Goal: Navigation & Orientation: Understand site structure

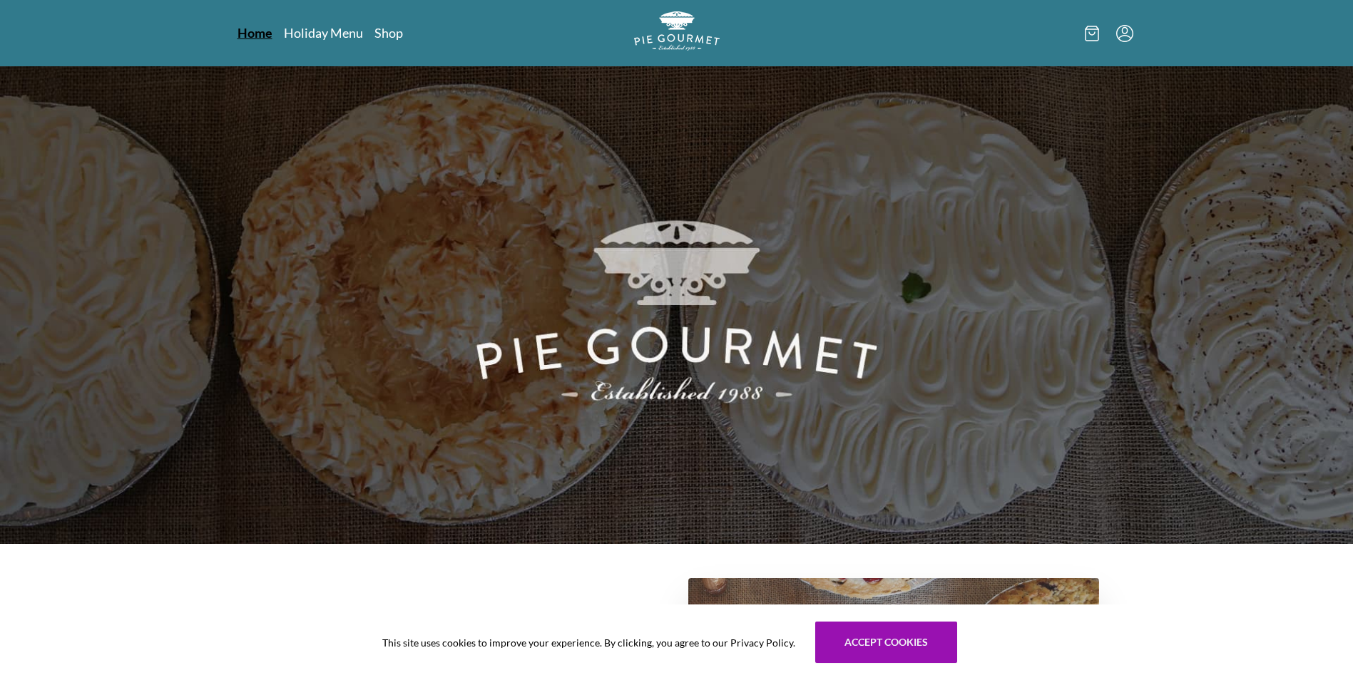
click at [259, 32] on link "Home" at bounding box center [254, 32] width 35 height 17
click at [385, 30] on link "Shop" at bounding box center [388, 32] width 29 height 17
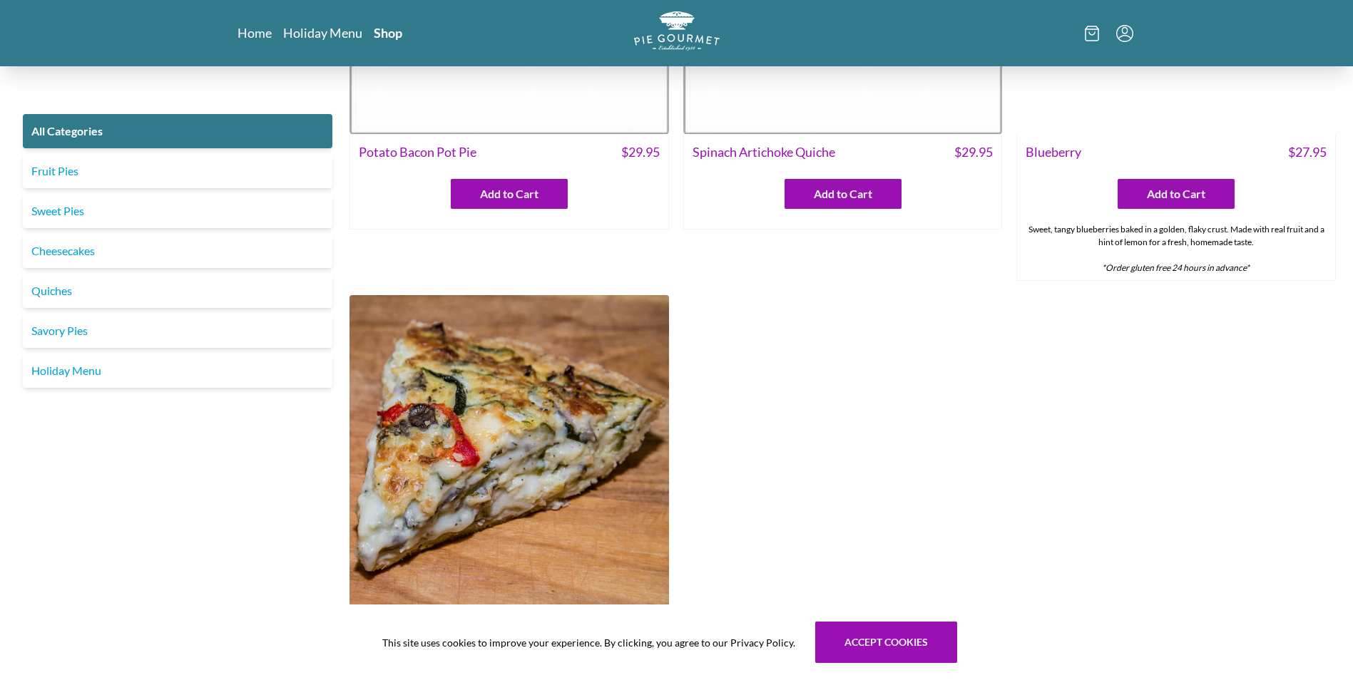
scroll to position [713, 0]
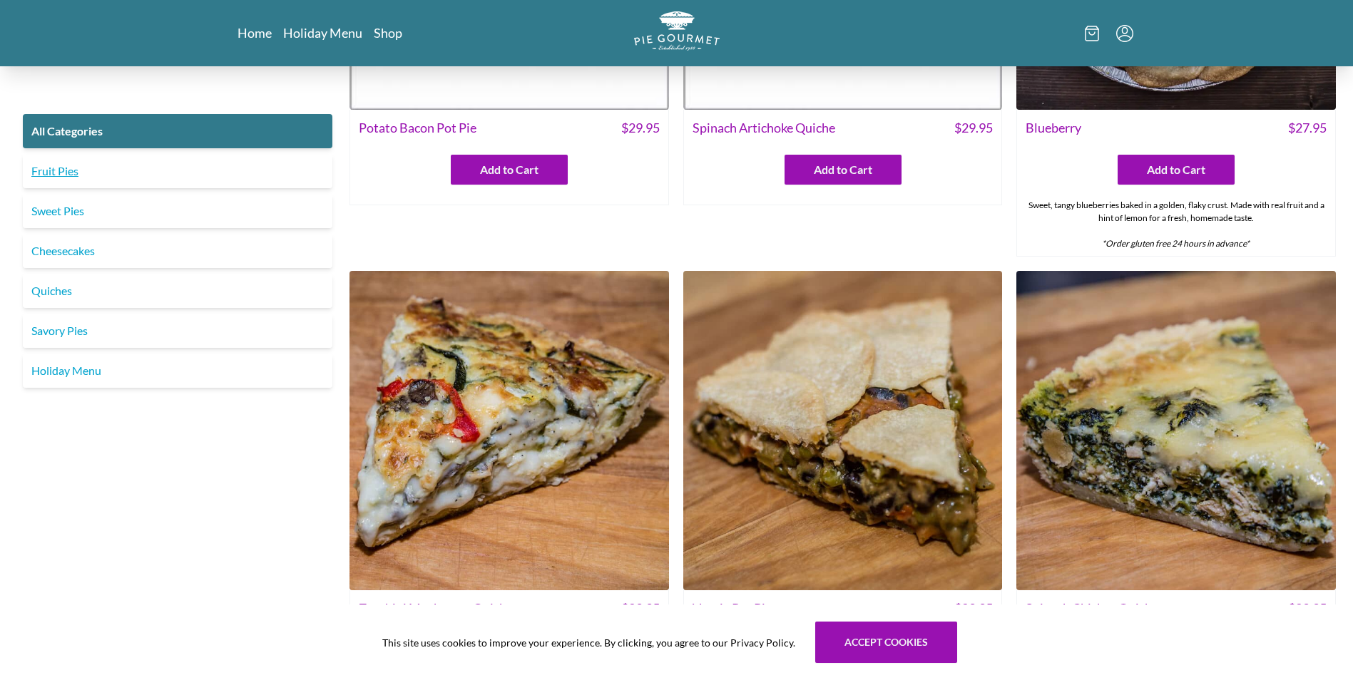
click at [72, 170] on link "Fruit Pies" at bounding box center [177, 171] width 309 height 34
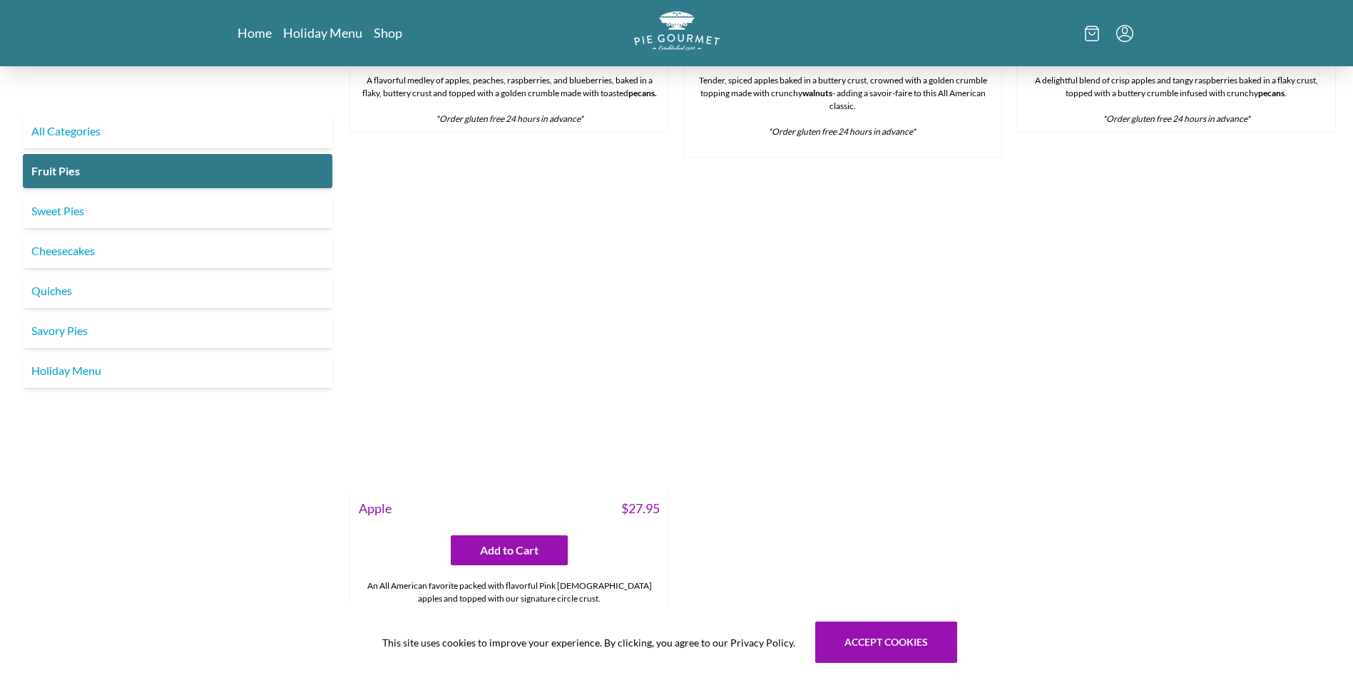
scroll to position [1426, 0]
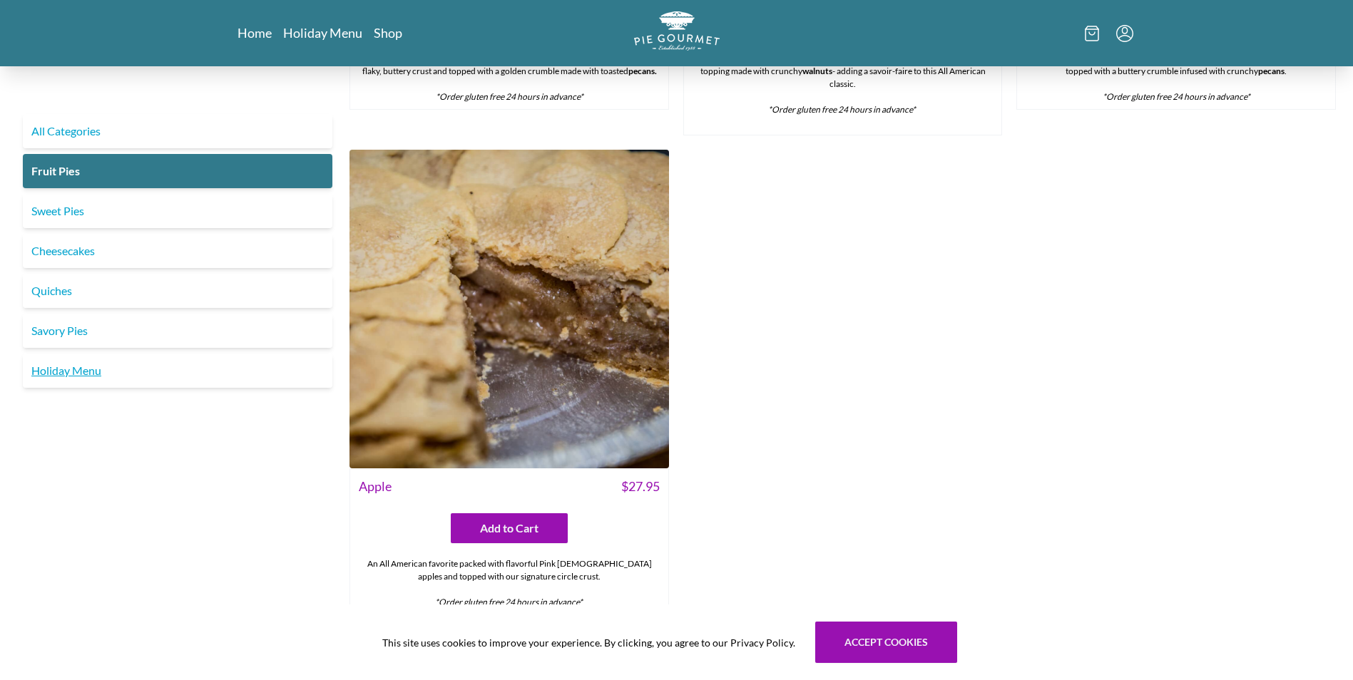
click at [72, 371] on link "Holiday Menu" at bounding box center [177, 371] width 309 height 34
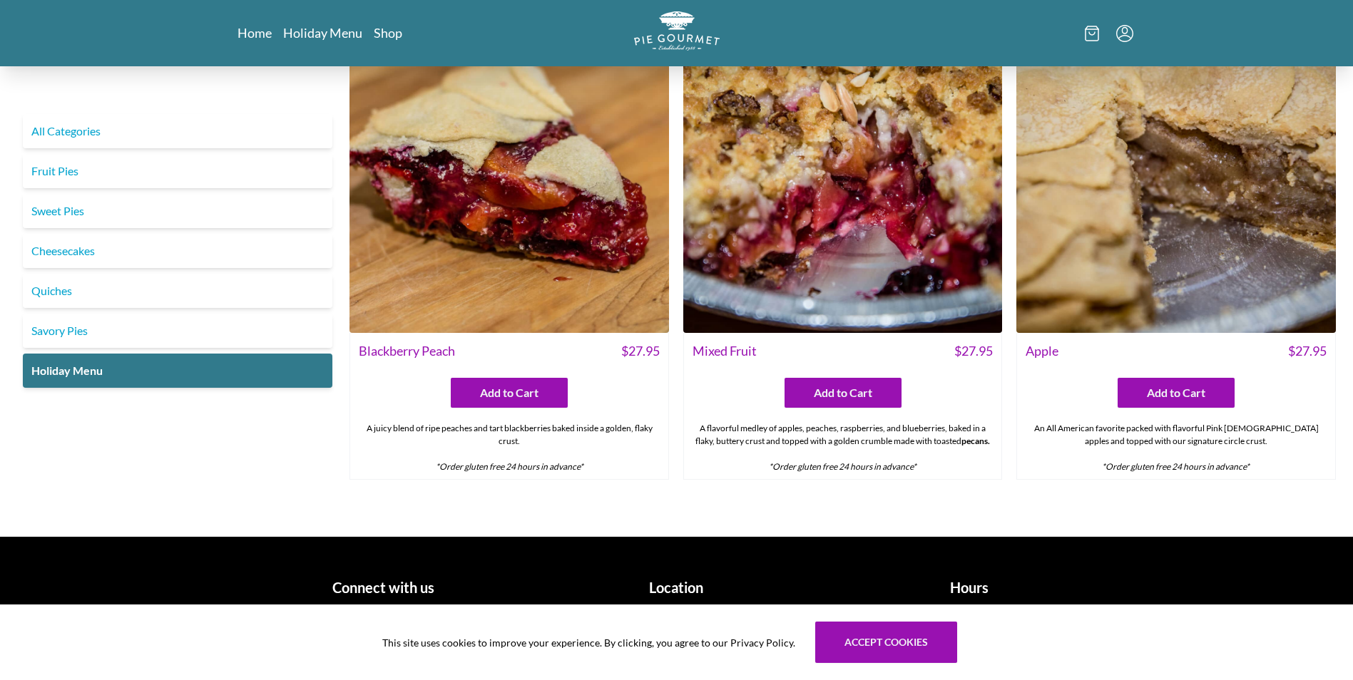
scroll to position [2070, 0]
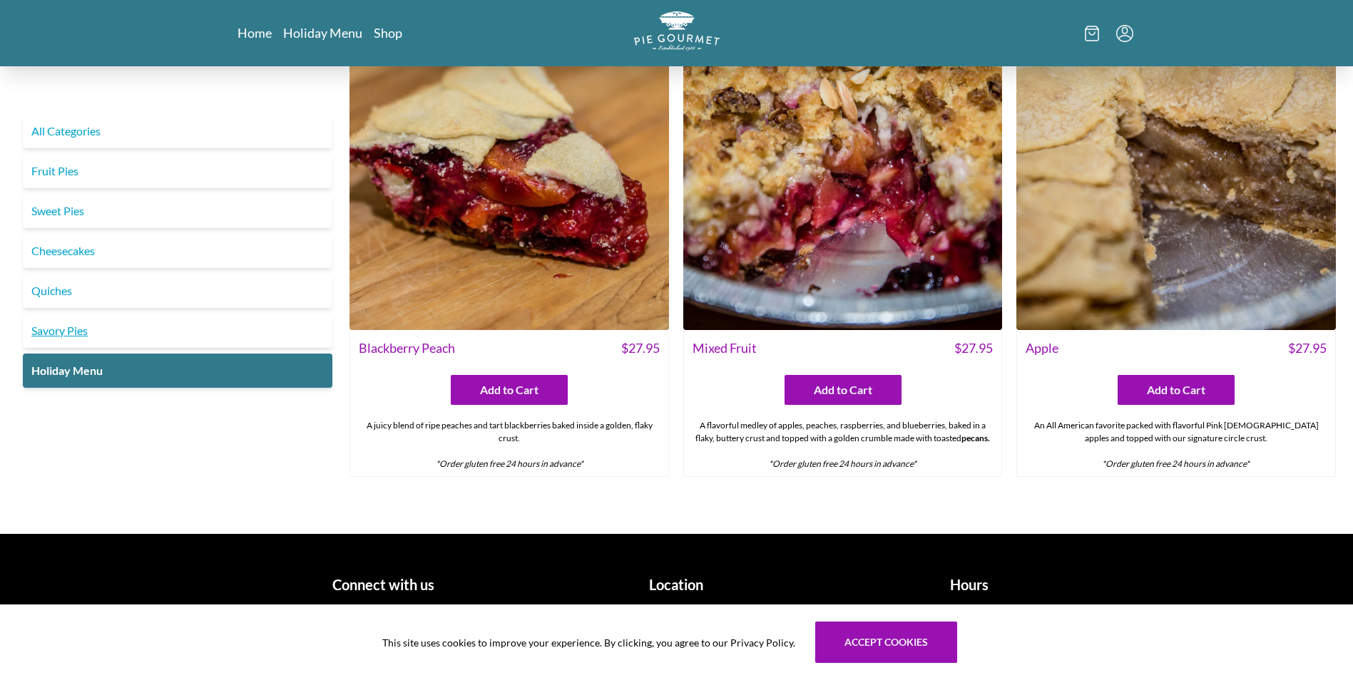
click at [70, 332] on link "Savory Pies" at bounding box center [177, 331] width 309 height 34
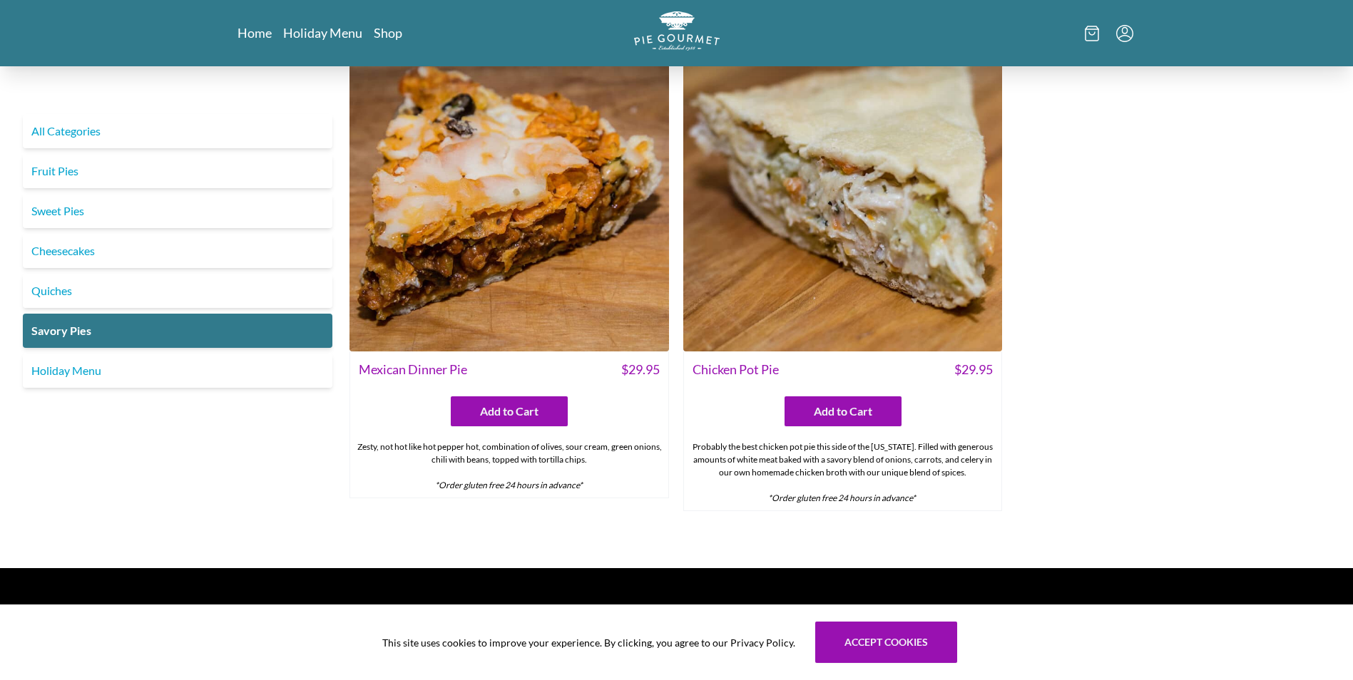
scroll to position [998, 0]
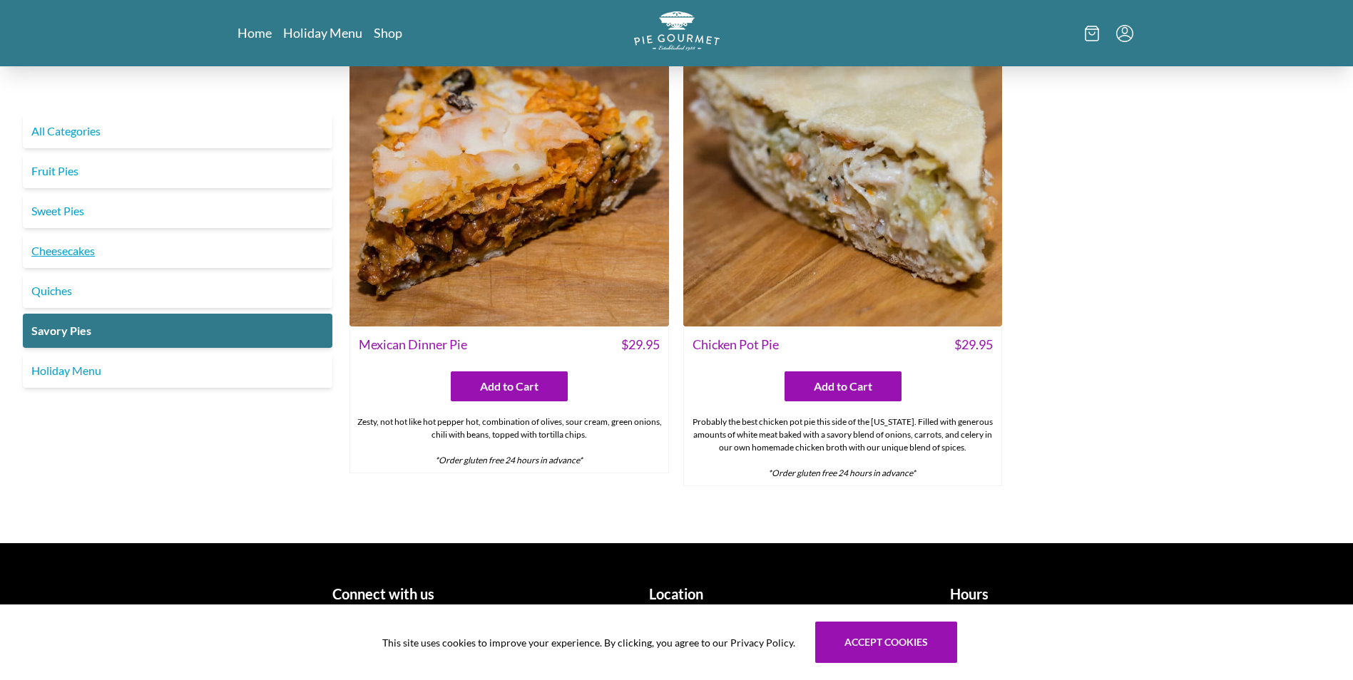
click at [80, 250] on link "Cheesecakes" at bounding box center [177, 251] width 309 height 34
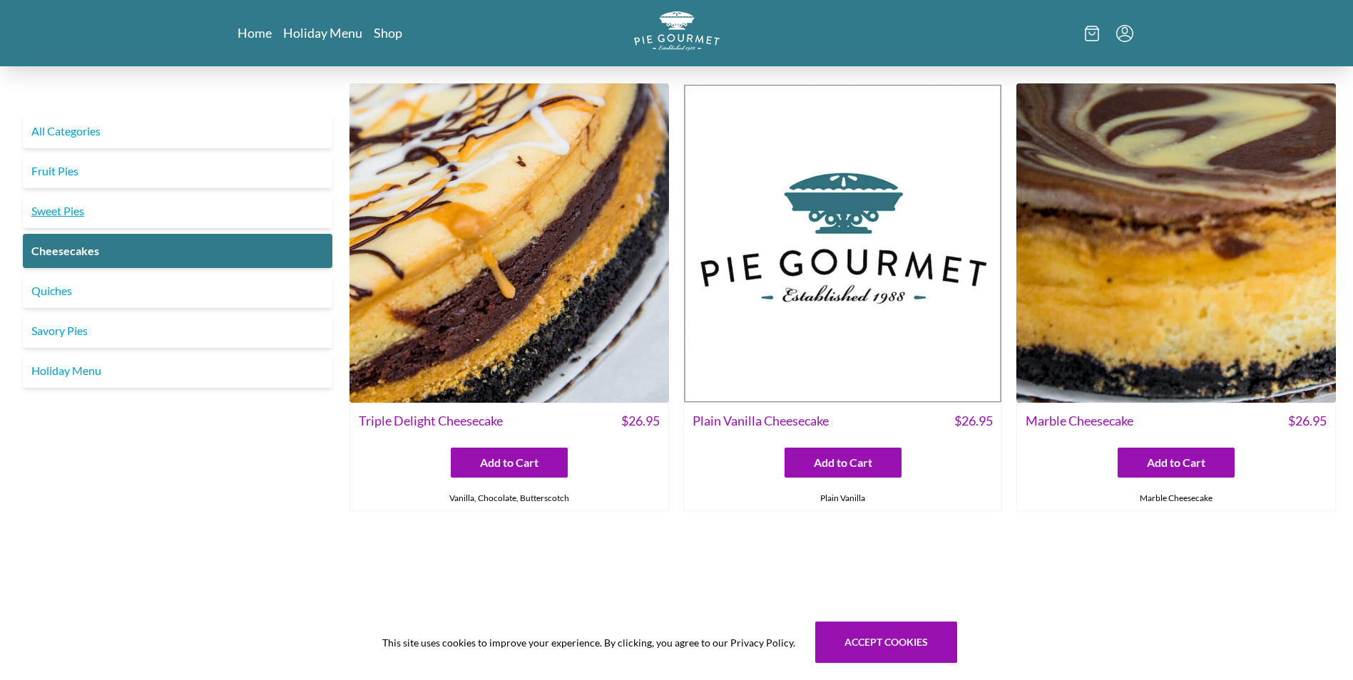
click at [50, 212] on link "Sweet Pies" at bounding box center [177, 211] width 309 height 34
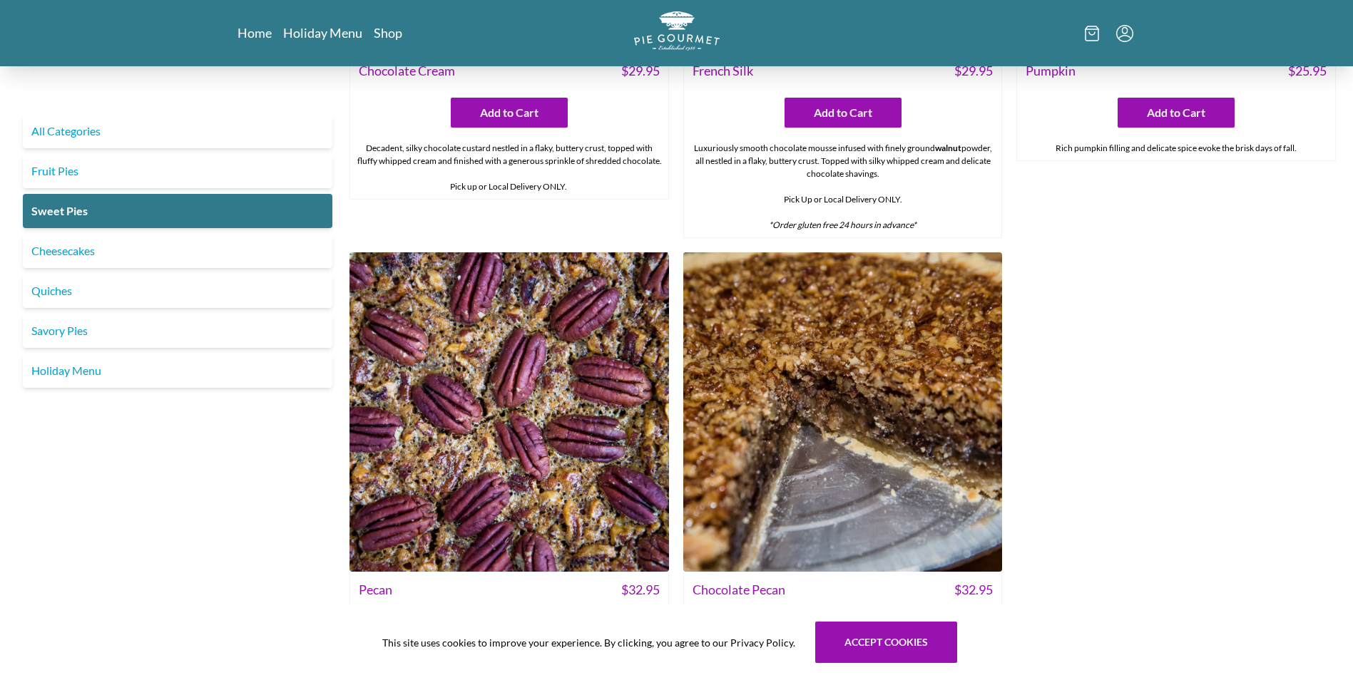
scroll to position [927, 0]
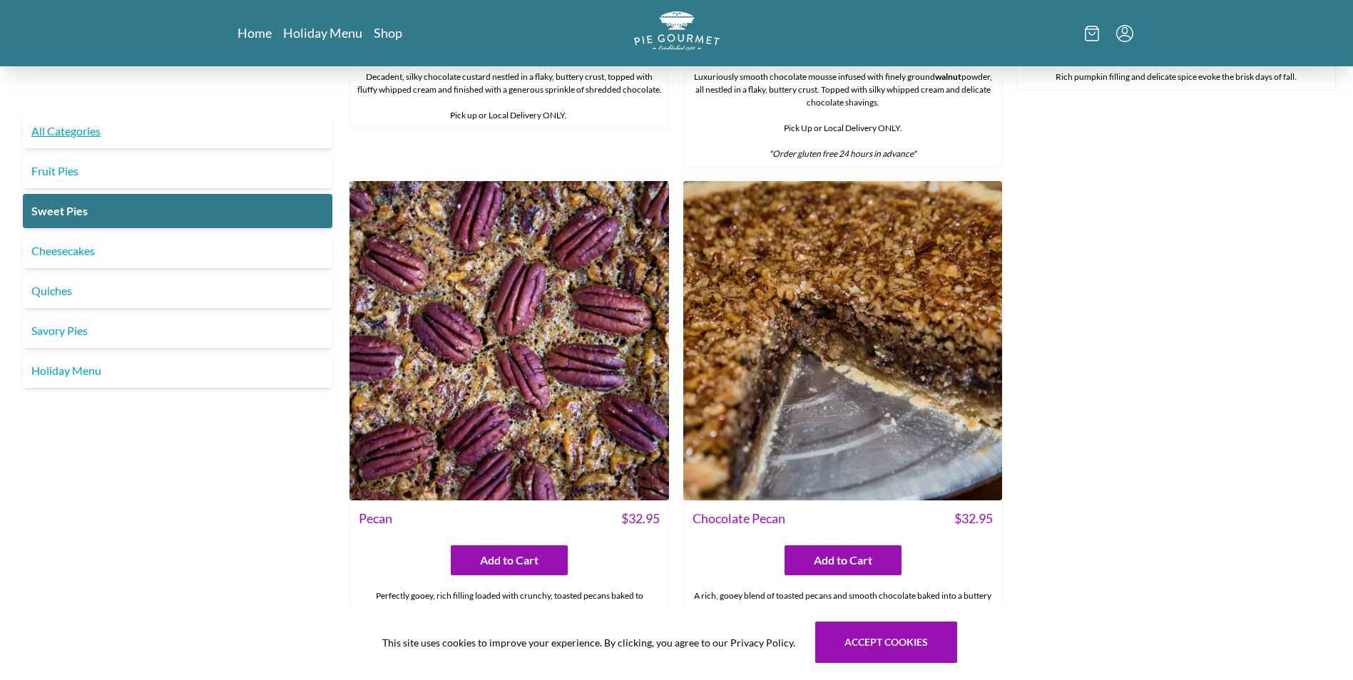
click at [67, 136] on link "All Categories" at bounding box center [177, 131] width 309 height 34
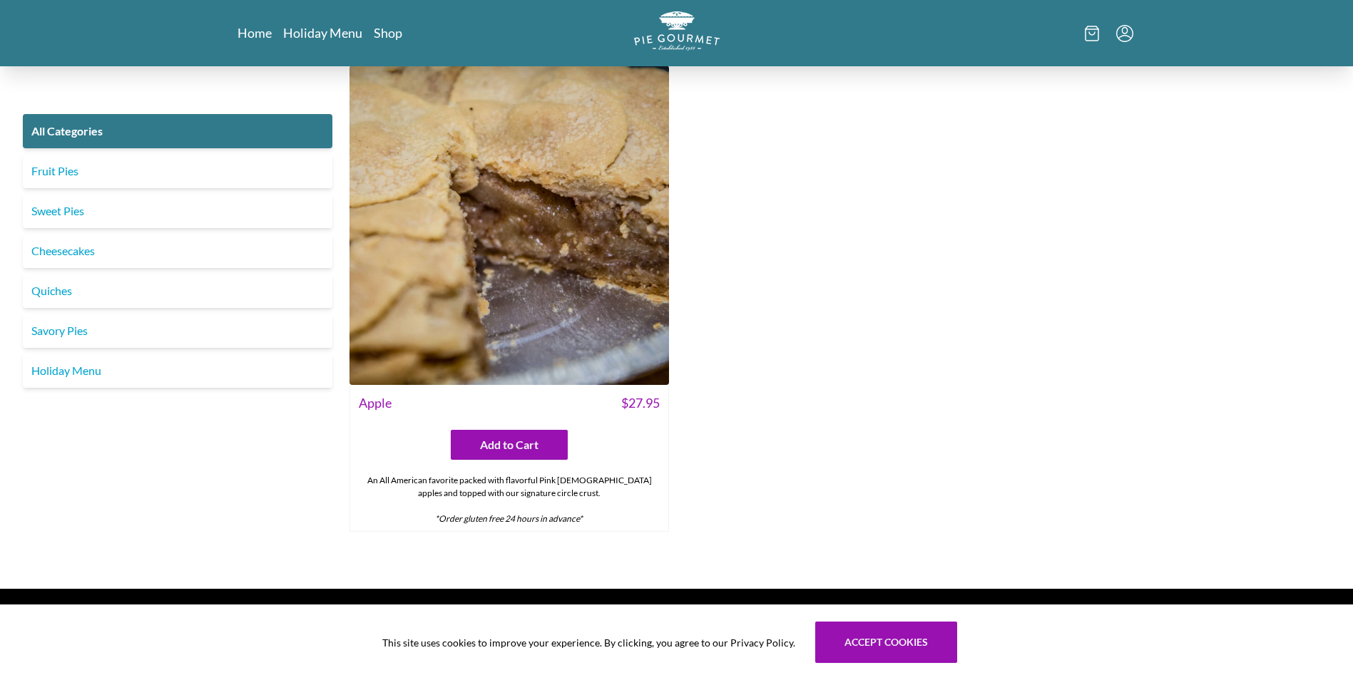
scroll to position [5955, 0]
